Goal: Navigation & Orientation: Find specific page/section

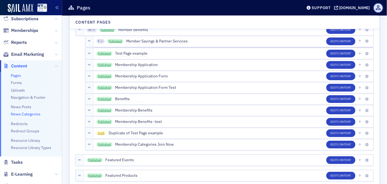
scroll to position [75, 0]
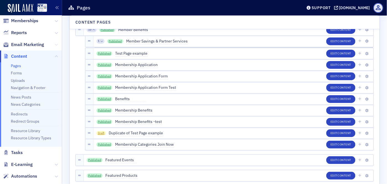
click at [55, 44] on icon at bounding box center [56, 44] width 3 height 3
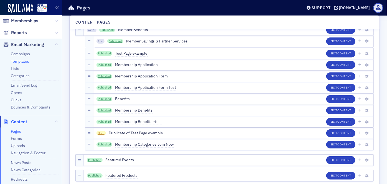
click at [27, 61] on link "Templates" at bounding box center [20, 61] width 18 height 5
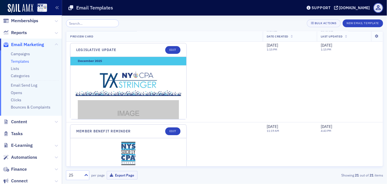
scroll to position [931, 0]
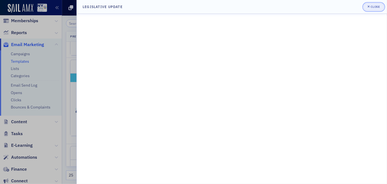
click at [371, 9] on span "Close" at bounding box center [373, 7] width 12 height 4
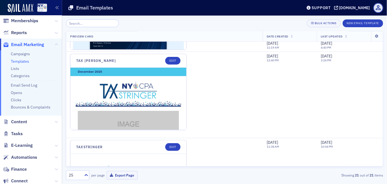
scroll to position [1360, 0]
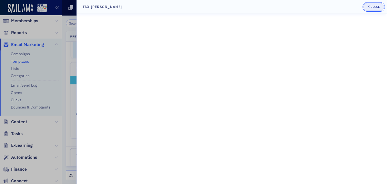
click at [369, 8] on icon "button" at bounding box center [368, 6] width 2 height 3
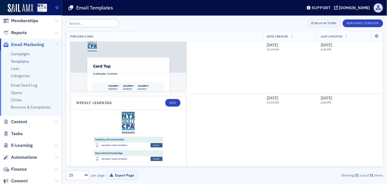
scroll to position [1646, 0]
